Goal: Navigation & Orientation: Find specific page/section

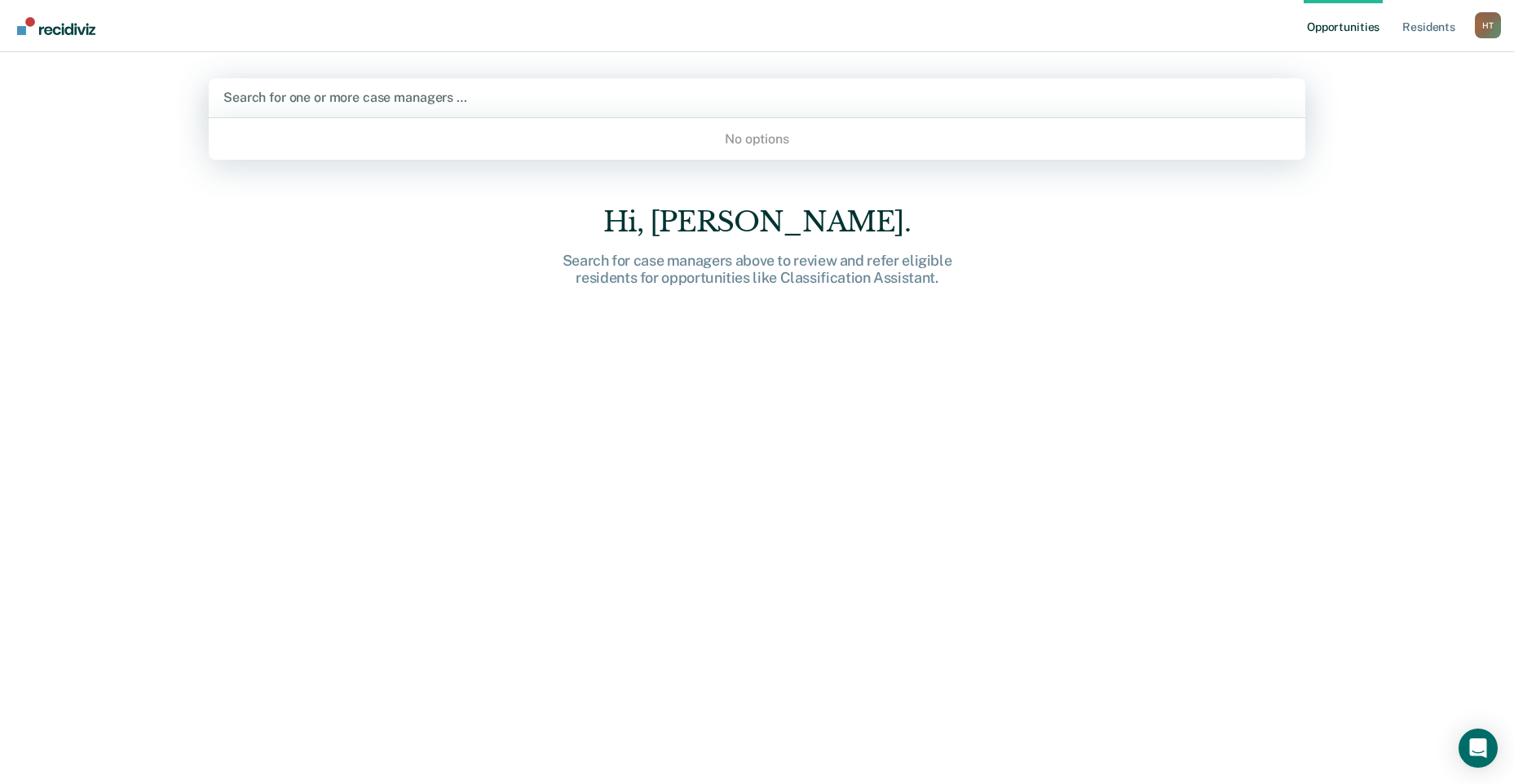
click at [462, 102] on div at bounding box center [756, 97] width 1067 height 19
click at [746, 139] on div "No options" at bounding box center [756, 139] width 1097 height 29
click at [761, 97] on div at bounding box center [756, 97] width 1067 height 19
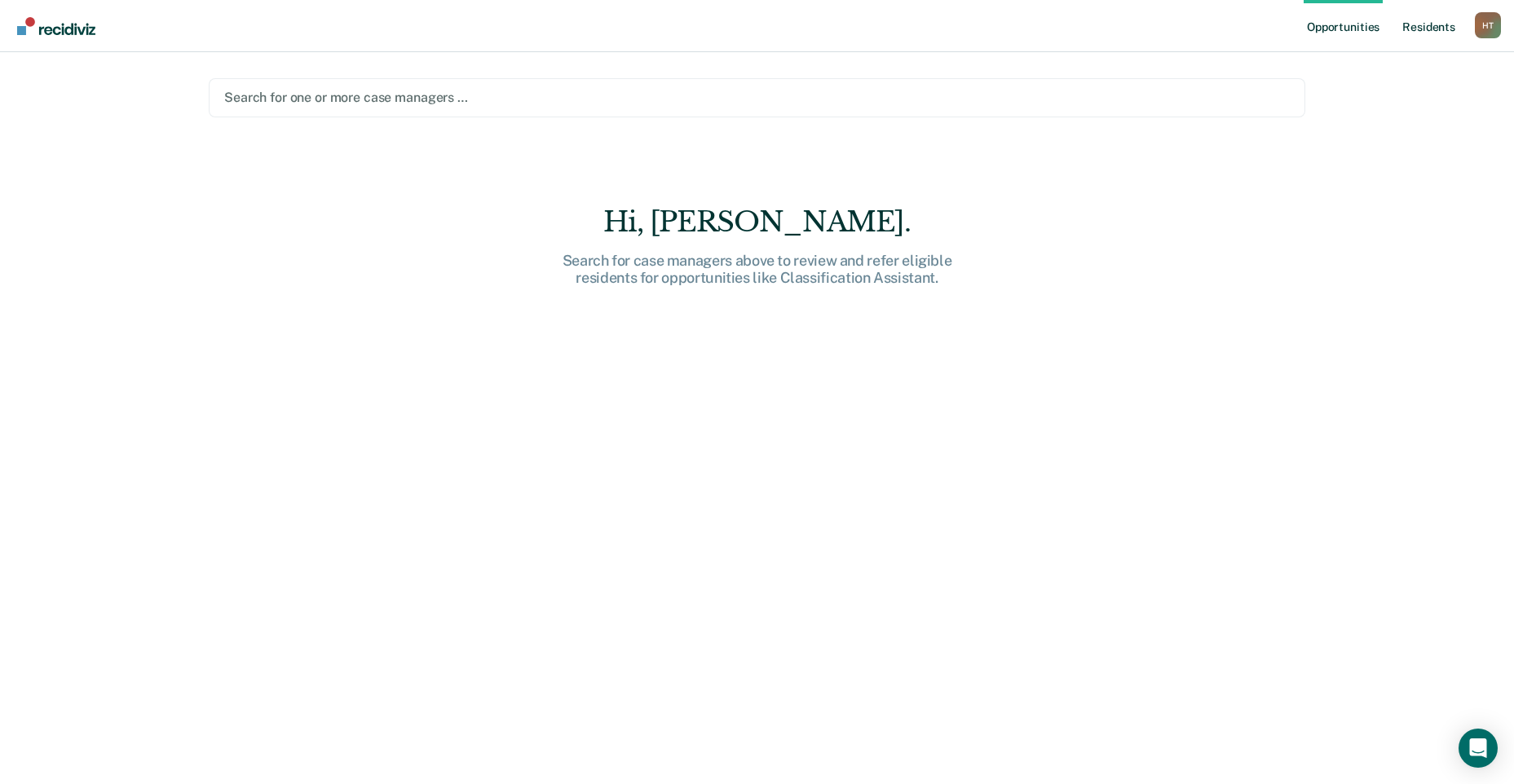
click at [1415, 24] on link "Resident s" at bounding box center [1428, 26] width 60 height 52
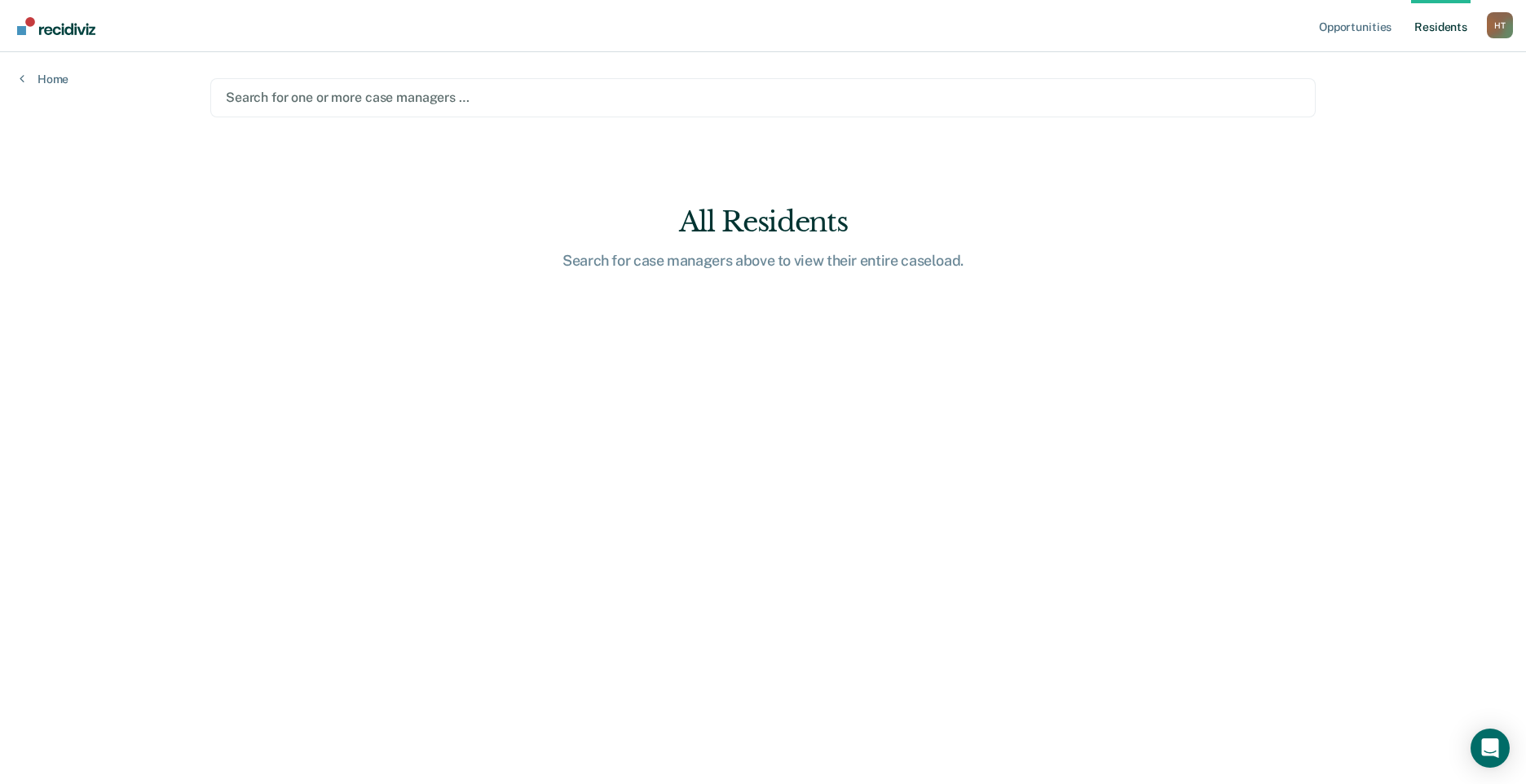
click at [1313, 31] on nav "Opportunities Resident [GEOGRAPHIC_DATA][PERSON_NAME] Profile How it works Log …" at bounding box center [763, 26] width 1526 height 52
click at [1333, 32] on link "Opportunities" at bounding box center [1356, 26] width 79 height 52
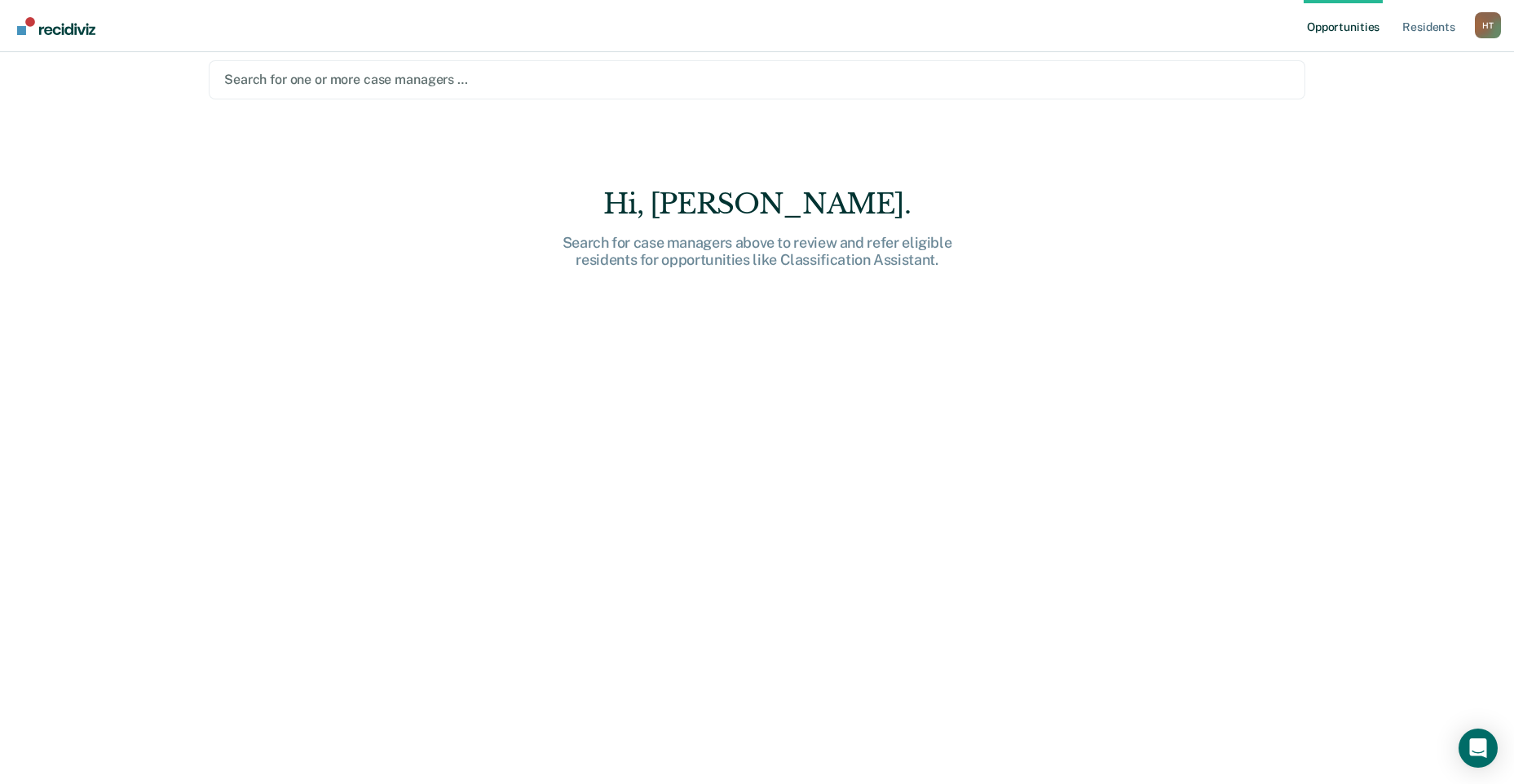
scroll to position [23, 0]
